Goal: Contribute content

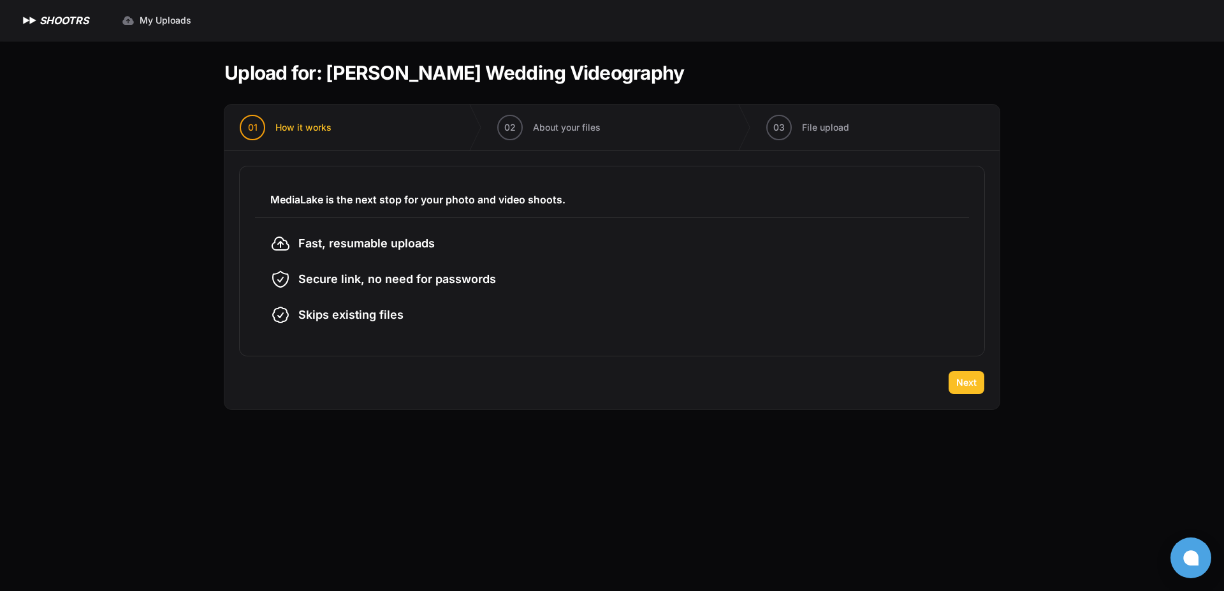
click at [952, 376] on button "Next" at bounding box center [966, 382] width 36 height 23
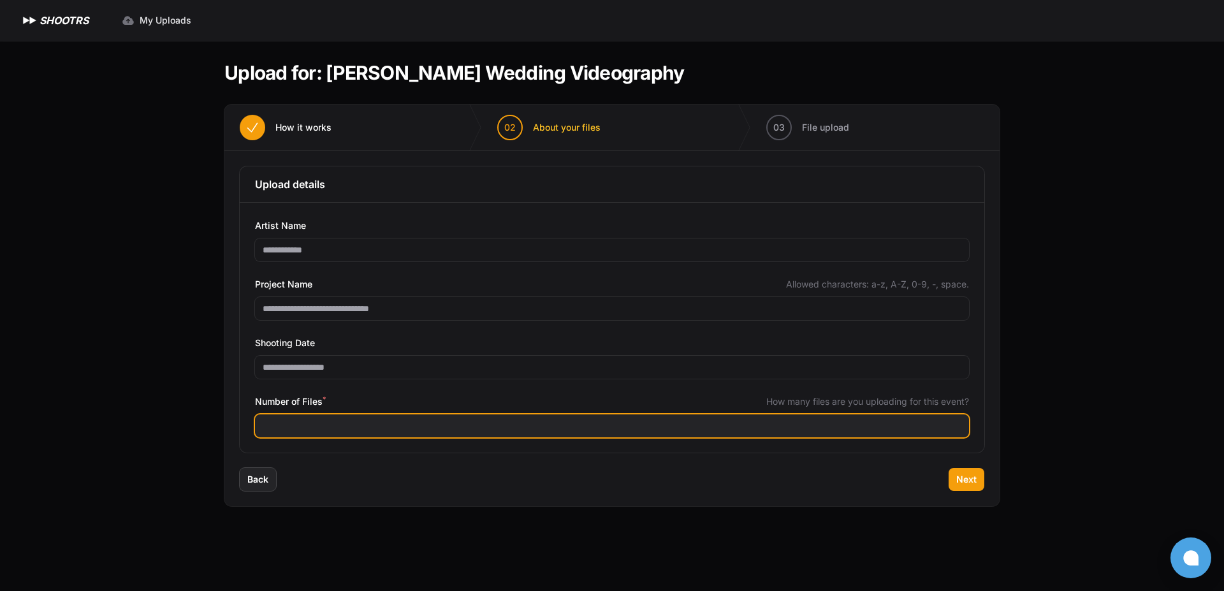
click at [337, 417] on input "Number of Files *" at bounding box center [612, 425] width 714 height 23
type input "***"
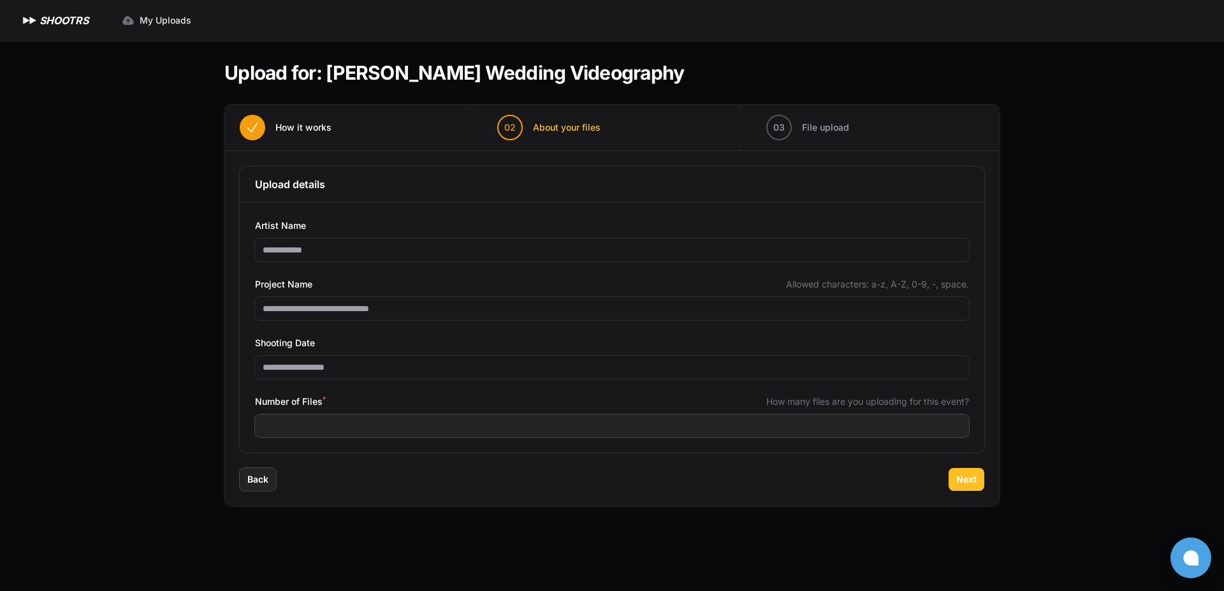
click at [963, 473] on span "Next" at bounding box center [966, 479] width 20 height 13
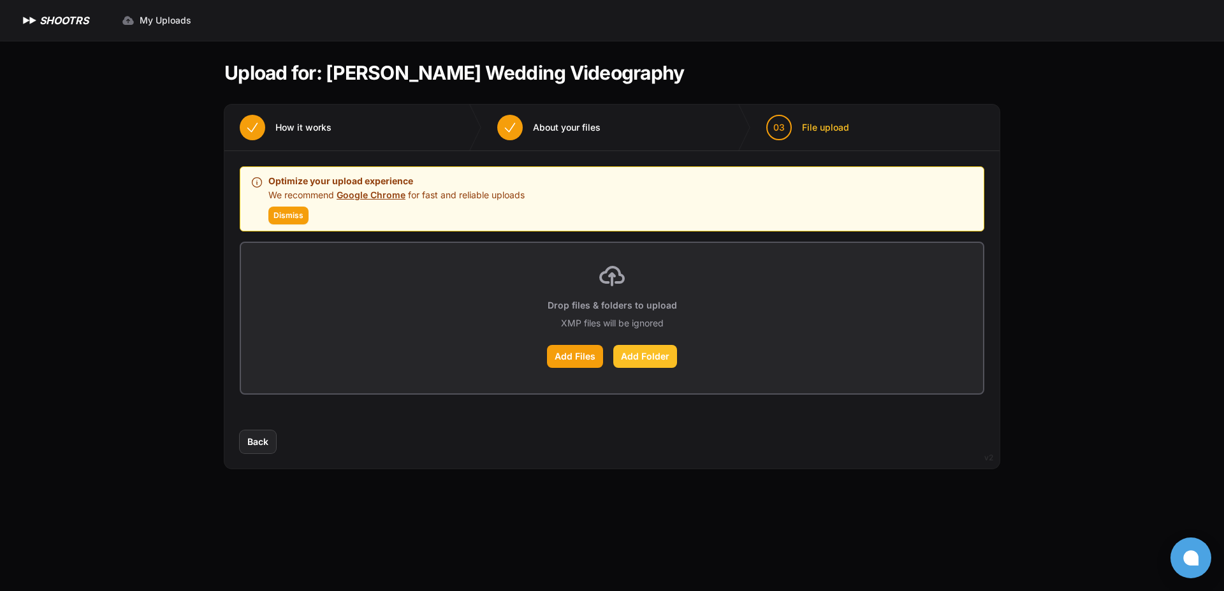
click at [653, 354] on label "Add Folder" at bounding box center [645, 356] width 64 height 23
click at [0, 0] on input "Add Folder" at bounding box center [0, 0] width 0 height 0
